Goal: Task Accomplishment & Management: Manage account settings

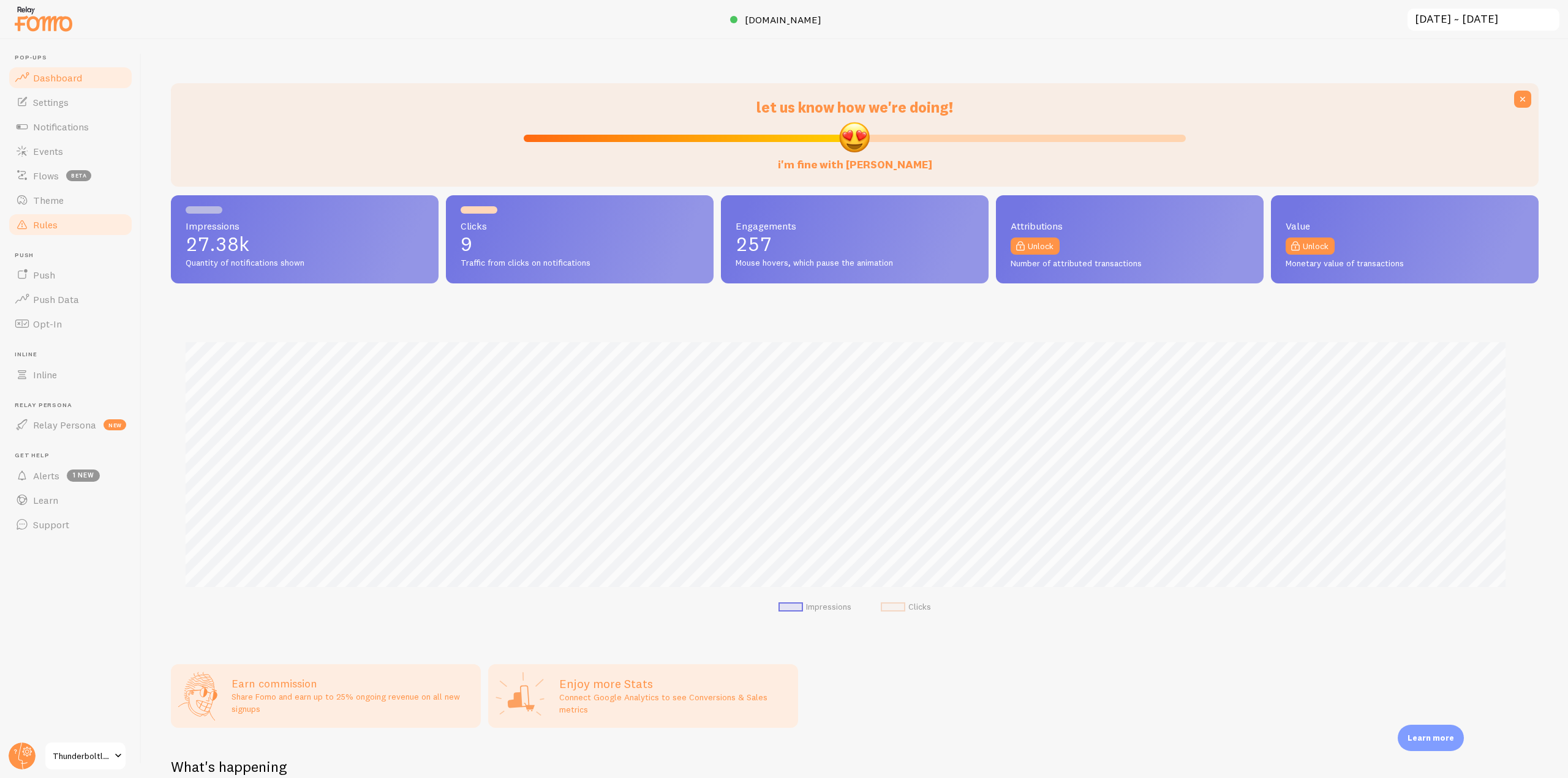
scroll to position [611999, 611151]
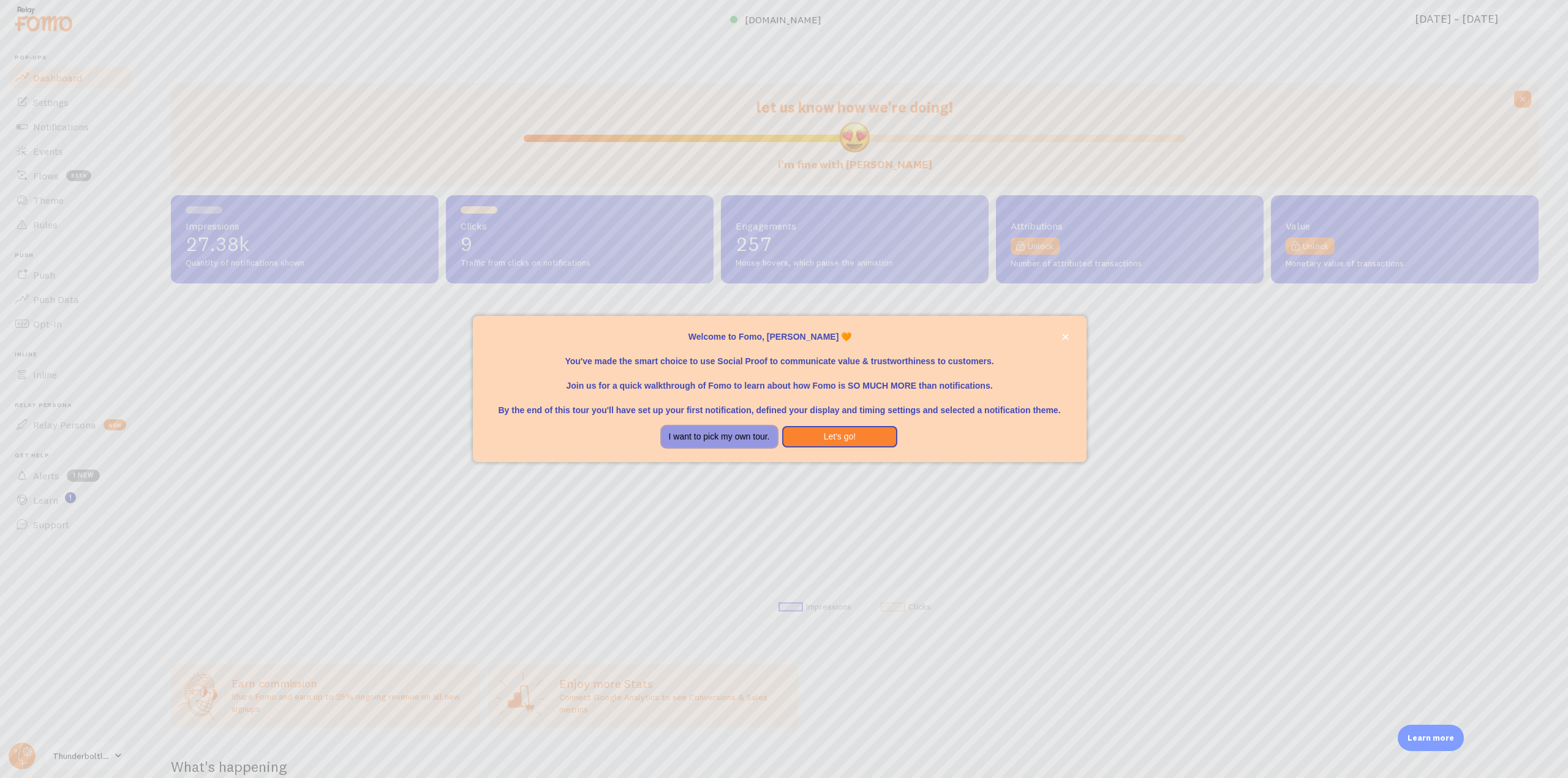
click at [735, 438] on button "I want to pick my own tour." at bounding box center [719, 437] width 116 height 22
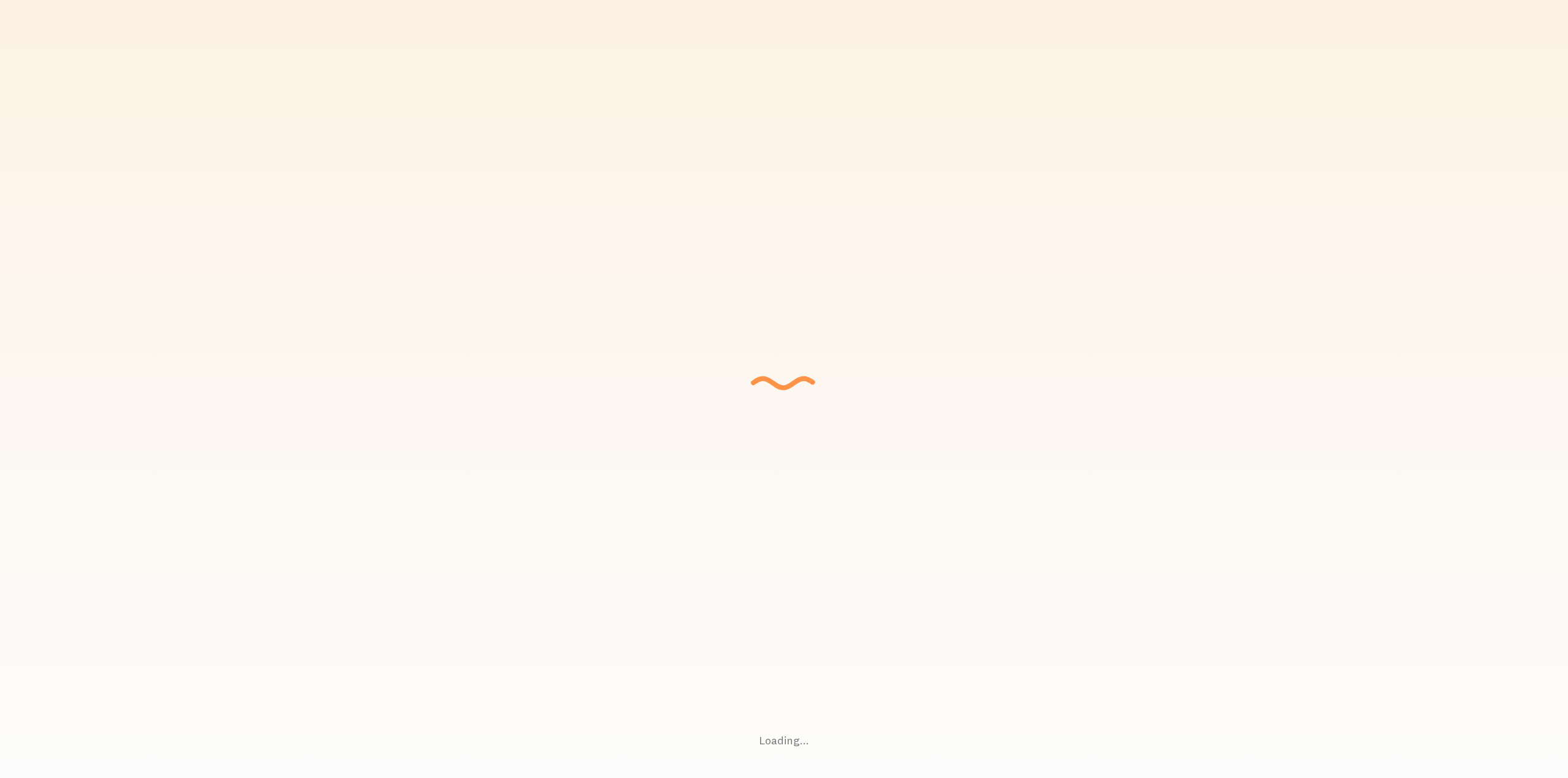
click at [57, 196] on div "Loading... Setting up a seamless experience... - Granny Gathering data and junk…" at bounding box center [784, 389] width 1568 height 778
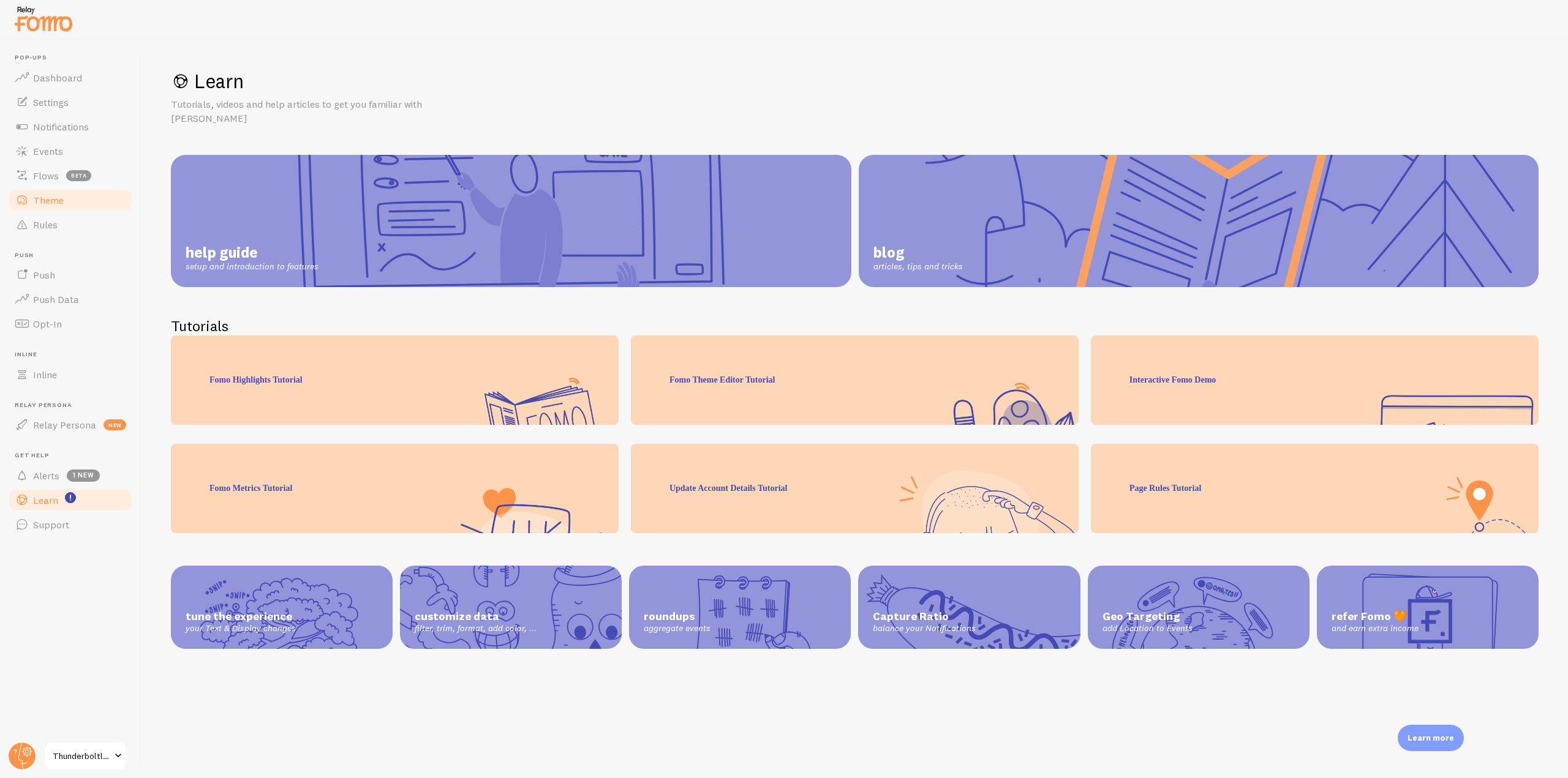
click at [63, 203] on span "Theme" at bounding box center [49, 200] width 31 height 12
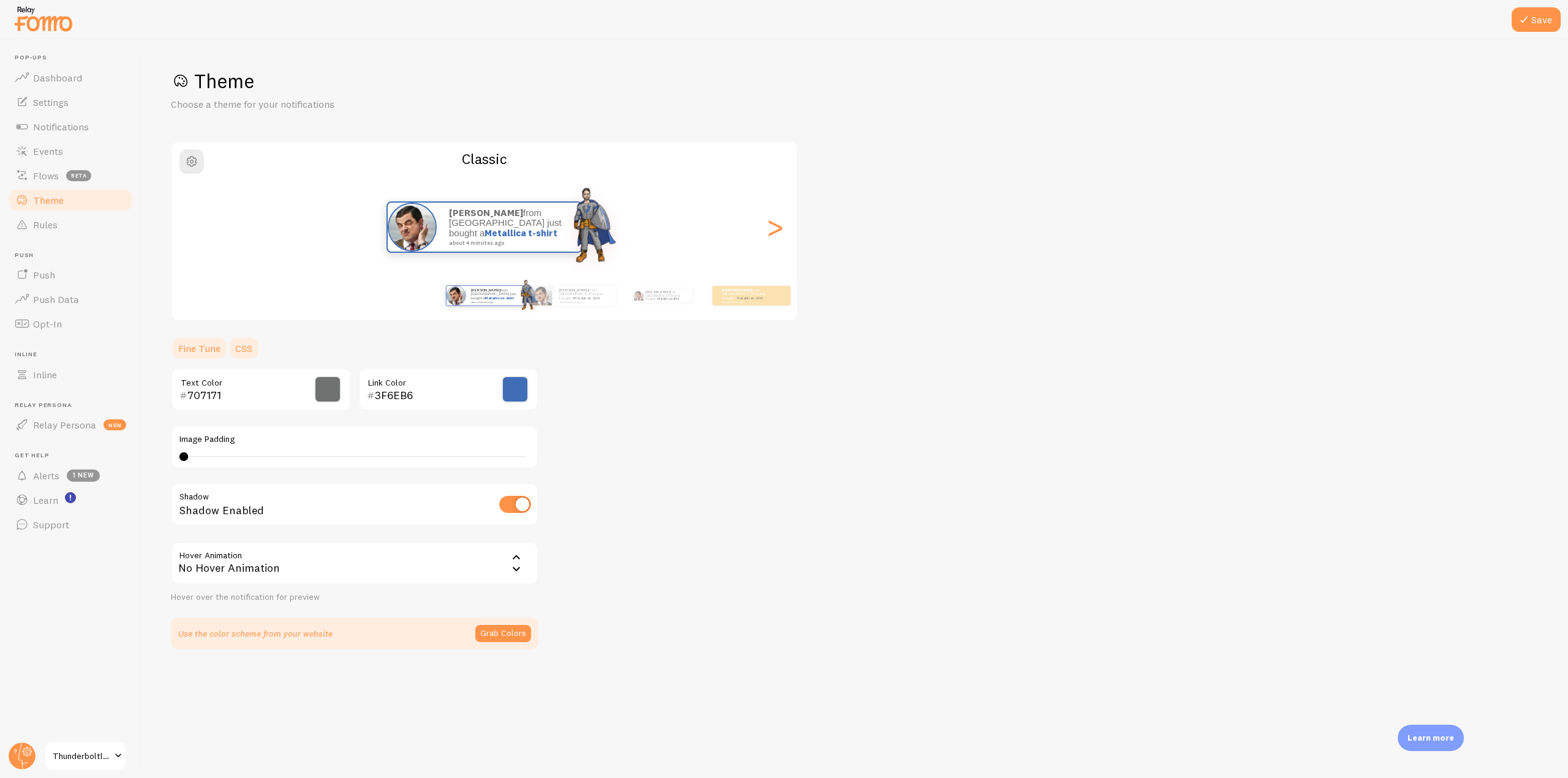
click at [248, 352] on link "CSS" at bounding box center [244, 348] width 32 height 24
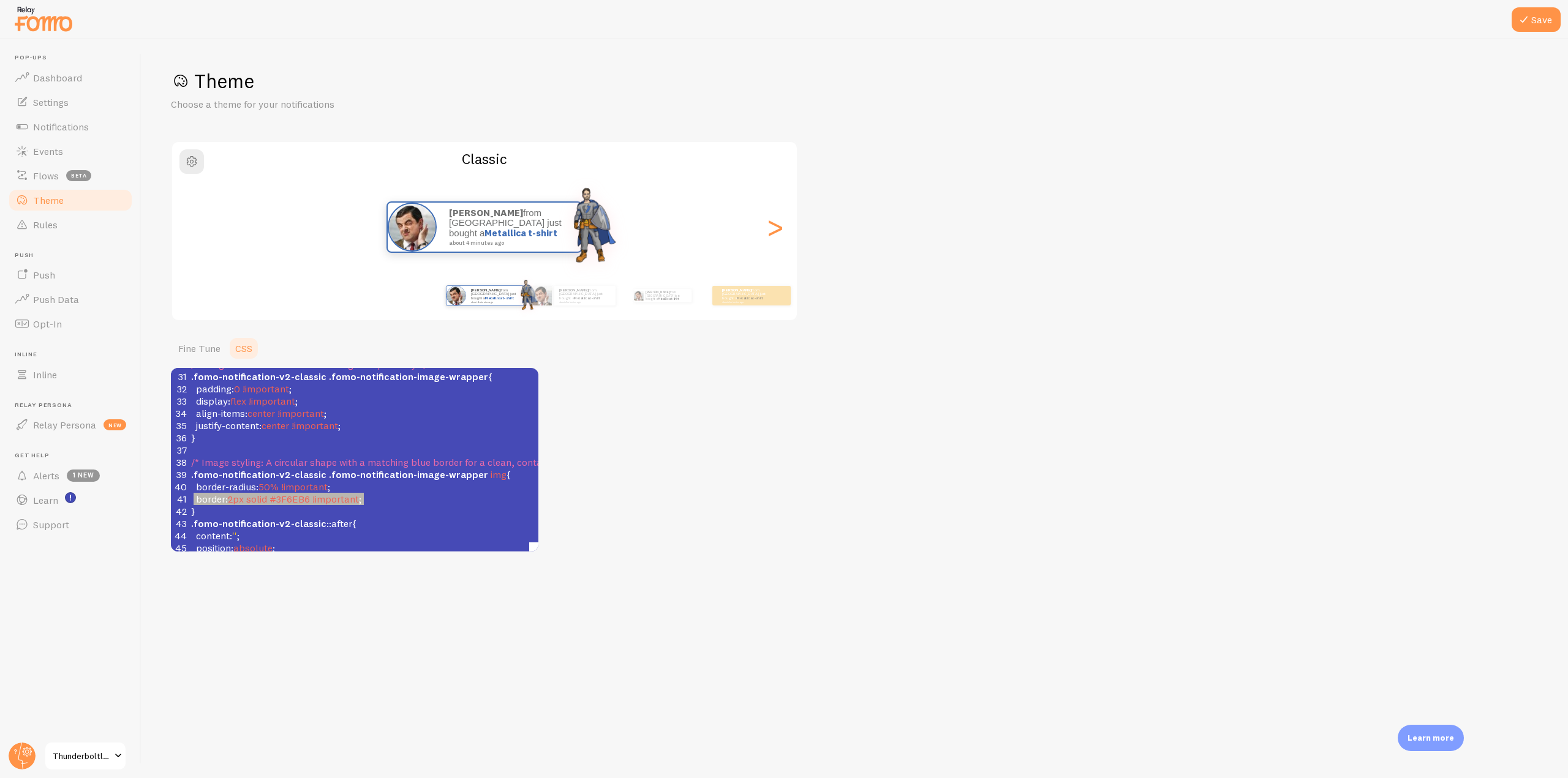
type textarea "border: 2px solid #3F6EB6 !important;"
drag, startPoint x: 371, startPoint y: 500, endPoint x: 177, endPoint y: 504, distance: 194.0
click at [189, 504] on div "41 border : 2px solid #3F6EB6 !important ;" at bounding box center [396, 498] width 415 height 12
click at [1532, 10] on button "Save" at bounding box center [1536, 19] width 49 height 24
